Goal: Task Accomplishment & Management: Manage account settings

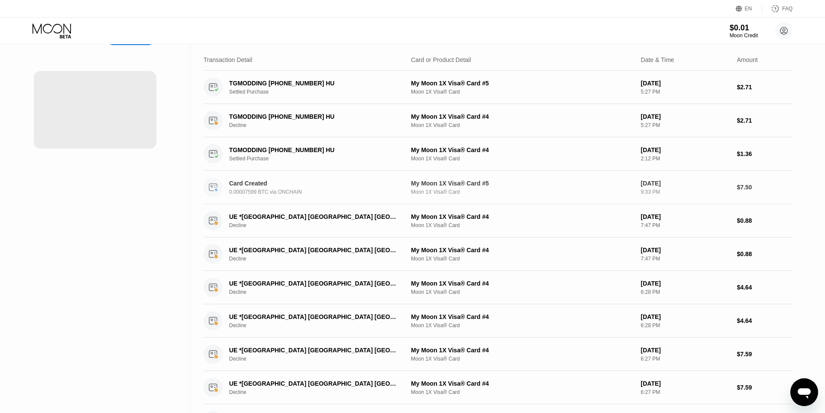
scroll to position [43, 0]
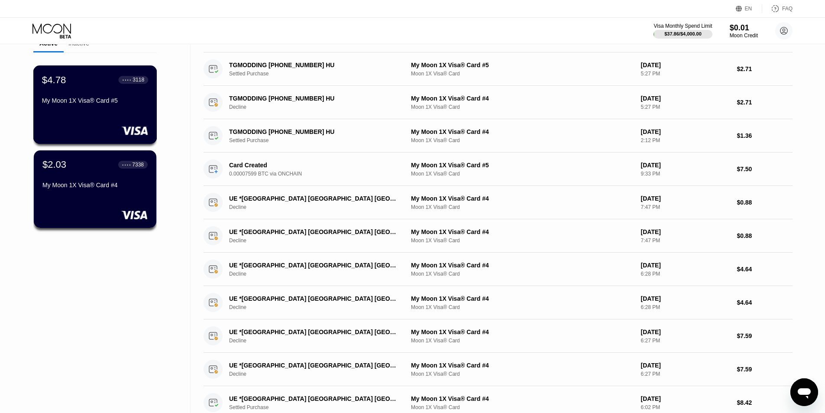
click at [109, 116] on div "$4.78 ● ● ● ● 3118 My Moon 1X Visa® Card #5" at bounding box center [95, 104] width 124 height 78
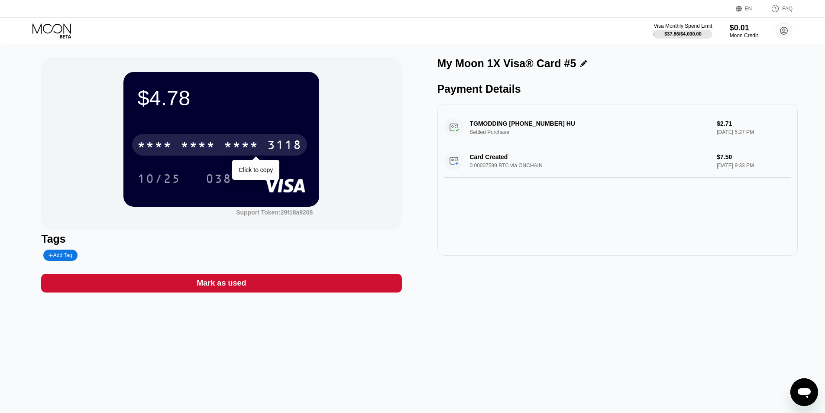
click at [224, 136] on div "* * * * * * * * * * * * 3118" at bounding box center [219, 145] width 175 height 22
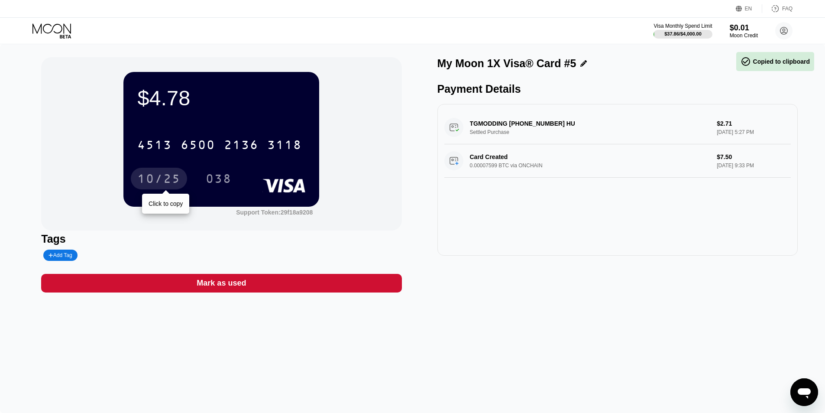
click at [179, 179] on div "10/25" at bounding box center [158, 180] width 43 height 14
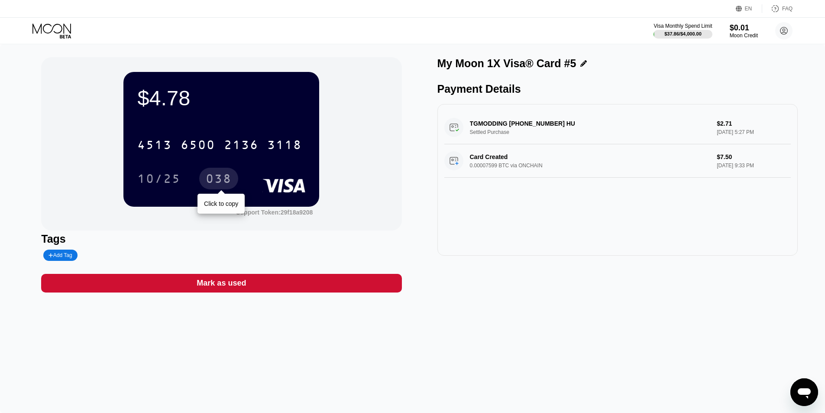
click at [210, 175] on div "038" at bounding box center [219, 180] width 26 height 14
